Goal: Task Accomplishment & Management: Manage account settings

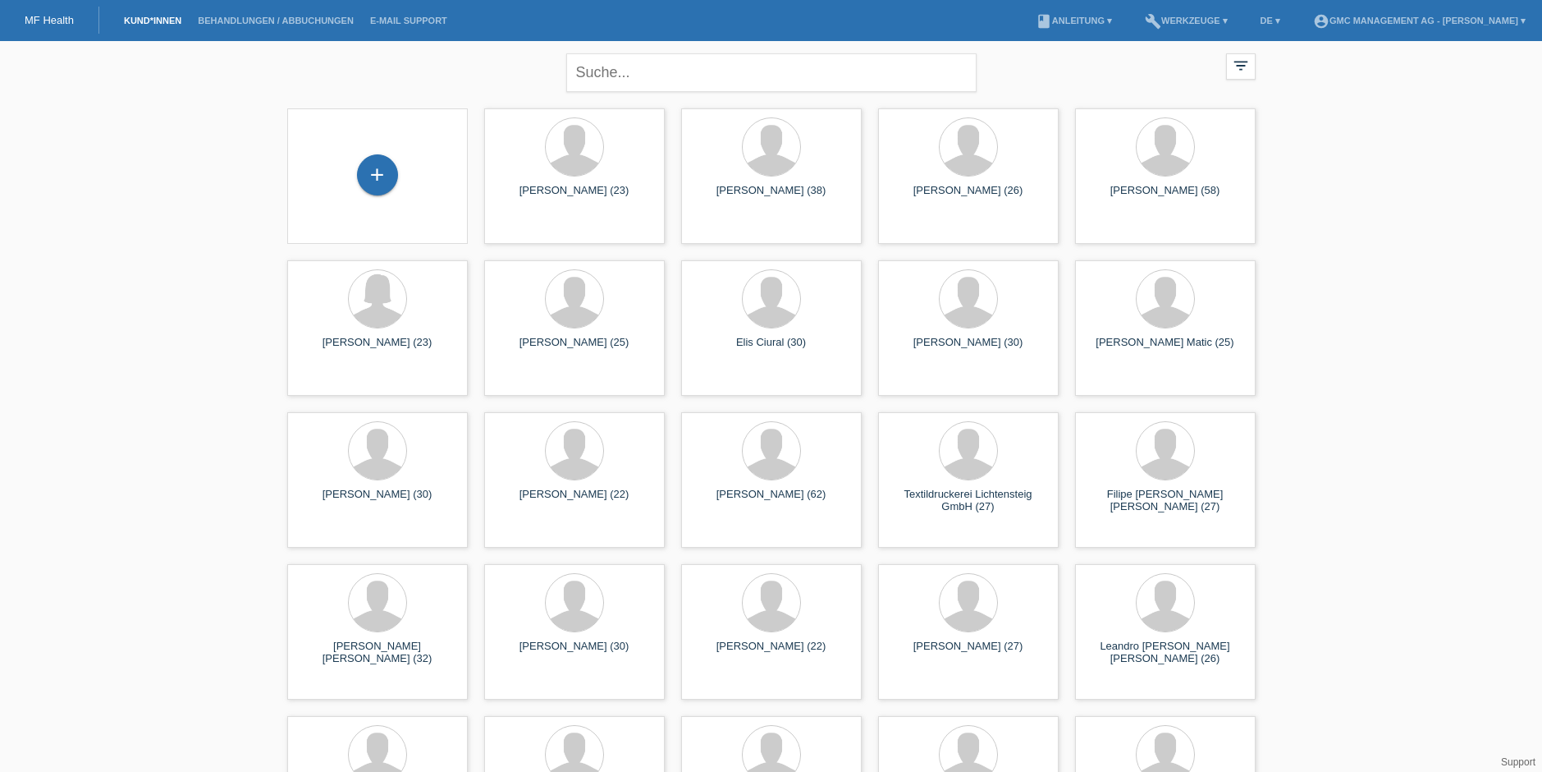
click at [1436, 26] on li "account_circle GMC Management AG - [PERSON_NAME] ▾" at bounding box center [1419, 21] width 229 height 42
click at [1511, 16] on link "account_circle GMC Management AG - [PERSON_NAME] ▾" at bounding box center [1419, 21] width 229 height 10
click at [1319, 97] on link "Logout" at bounding box center [1314, 103] width 33 height 12
click at [1408, 23] on link "account_circle GMC Management AG - [PERSON_NAME] ▾" at bounding box center [1419, 21] width 229 height 10
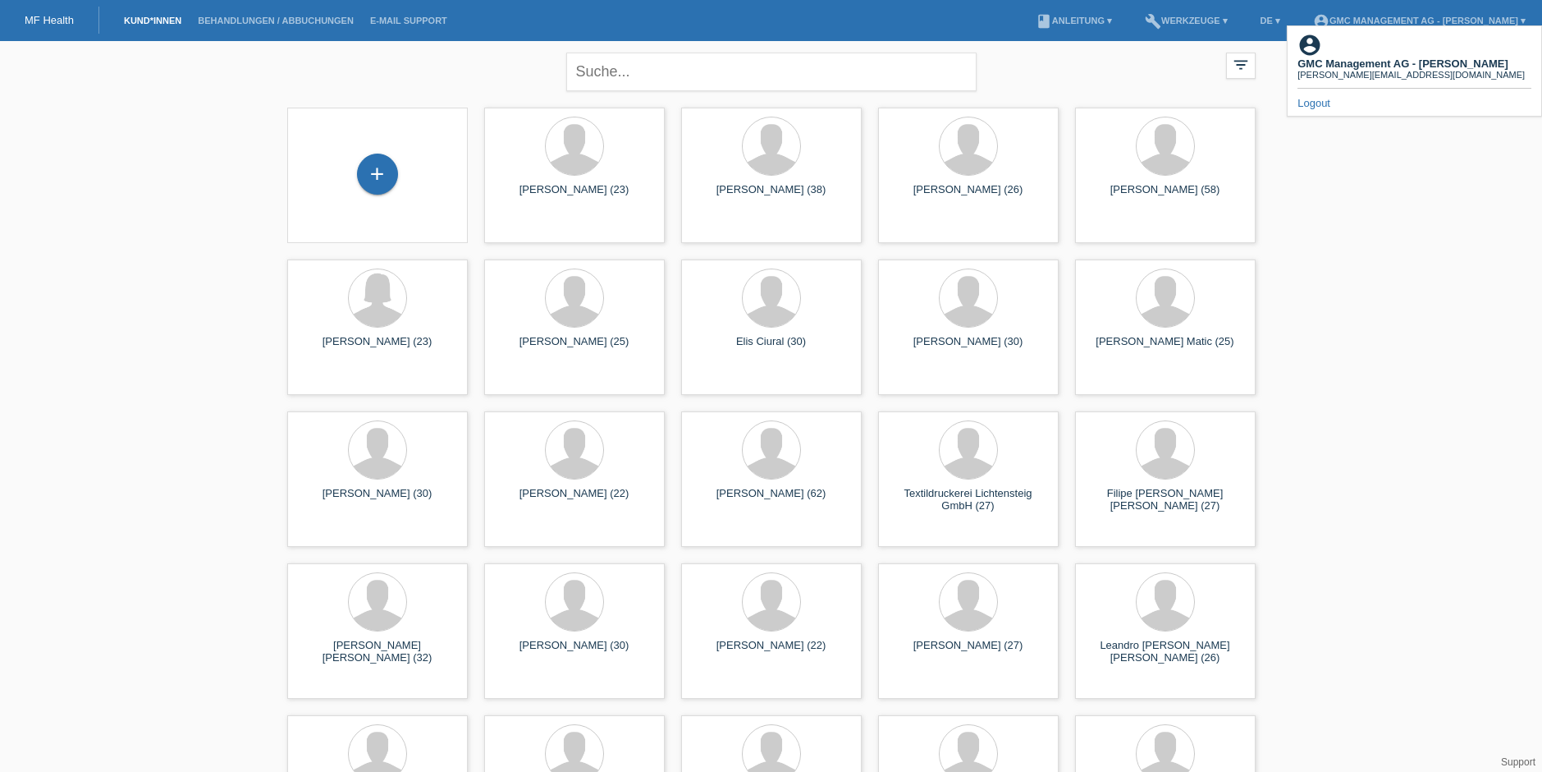
click at [1370, 57] on b "GMC Management AG - [PERSON_NAME]" at bounding box center [1403, 63] width 211 height 12
click at [1367, 57] on b "GMC Management AG - [PERSON_NAME]" at bounding box center [1403, 63] width 211 height 12
click at [1493, 16] on link "account_circle GMC Management AG - [PERSON_NAME] ▾" at bounding box center [1419, 21] width 229 height 10
click at [1527, 17] on link "account_circle GMC Management AG - [PERSON_NAME] ▾" at bounding box center [1419, 21] width 229 height 10
click at [62, 20] on link "MF Health" at bounding box center [49, 20] width 49 height 12
